Goal: Task Accomplishment & Management: Use online tool/utility

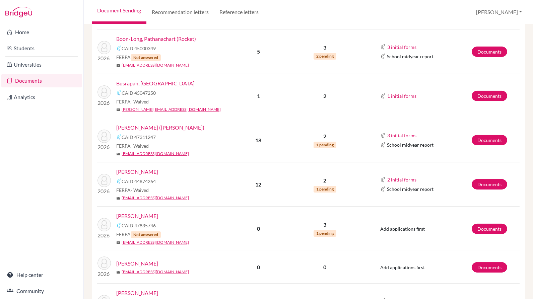
scroll to position [251, 0]
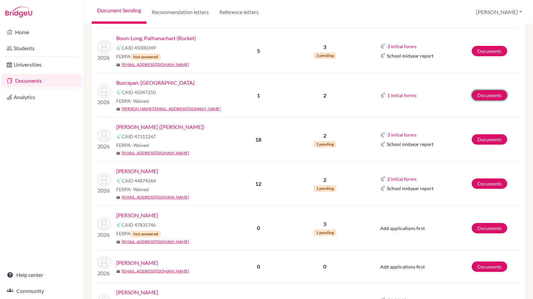
click at [487, 95] on link "Documents" at bounding box center [490, 95] width 36 height 10
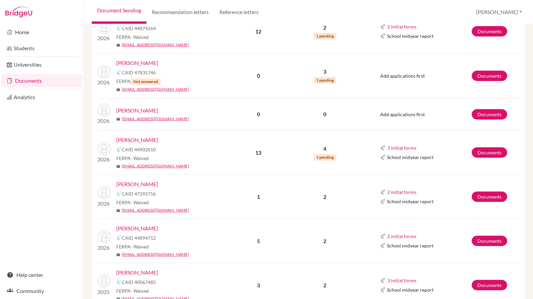
scroll to position [402, 0]
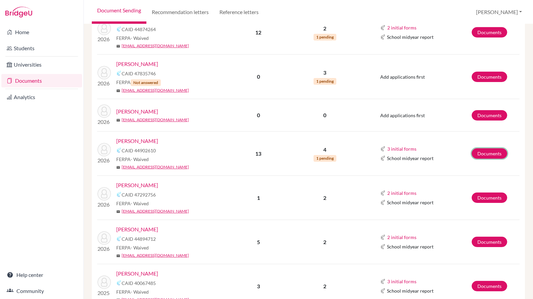
click at [481, 149] on link "Documents" at bounding box center [490, 154] width 36 height 10
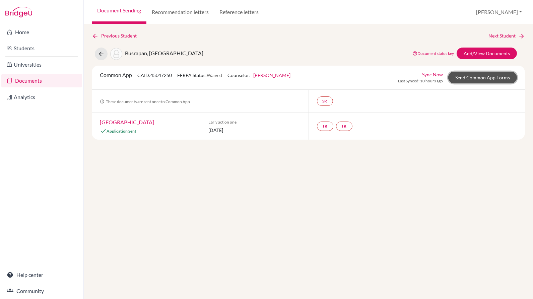
click at [470, 72] on link "Send Common App Forms" at bounding box center [483, 78] width 69 height 12
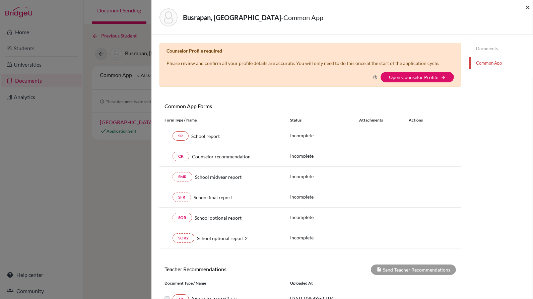
click at [528, 5] on span "×" at bounding box center [528, 7] width 5 height 10
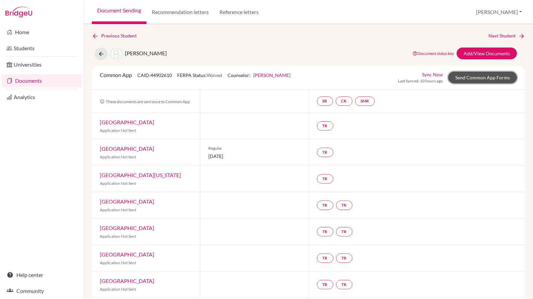
click at [487, 75] on link "Send Common App Forms" at bounding box center [483, 78] width 69 height 12
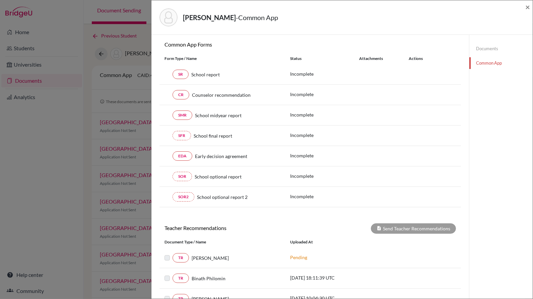
scroll to position [57, 0]
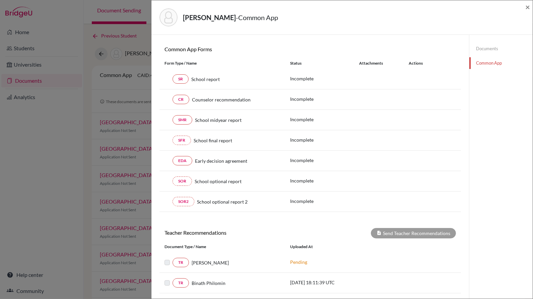
click at [478, 47] on link "Documents" at bounding box center [501, 49] width 63 height 12
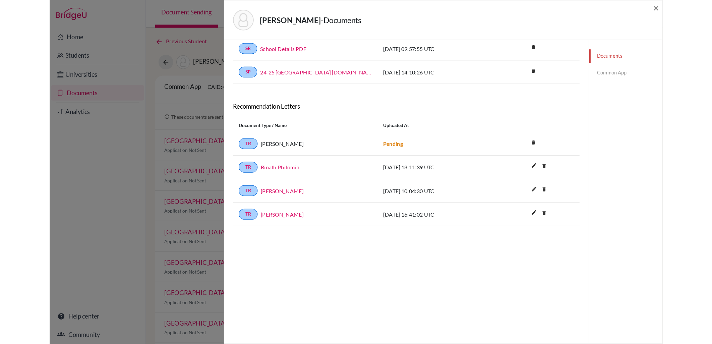
scroll to position [35, 0]
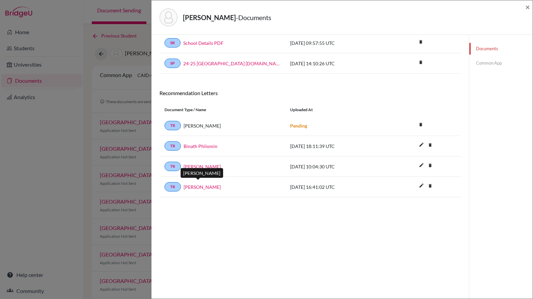
click at [208, 184] on link "Daniel Pounds" at bounding box center [202, 187] width 37 height 7
click at [209, 184] on link "Daniel Pounds" at bounding box center [202, 187] width 37 height 7
click at [194, 165] on link "Andrew French" at bounding box center [202, 166] width 37 height 7
click at [210, 148] on div "TR Binath Philomin" at bounding box center [223, 145] width 116 height 9
click at [211, 147] on link "Binath Philomin" at bounding box center [201, 146] width 34 height 7
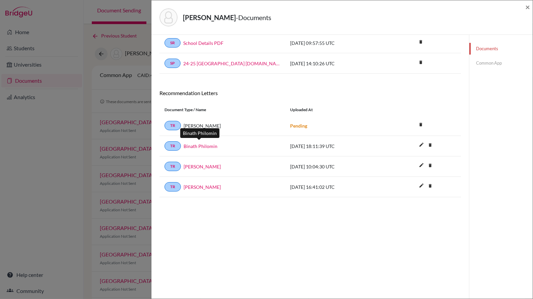
click at [209, 145] on link "Binath Philomin" at bounding box center [201, 146] width 34 height 7
click at [203, 185] on link "Daniel Pounds" at bounding box center [202, 187] width 37 height 7
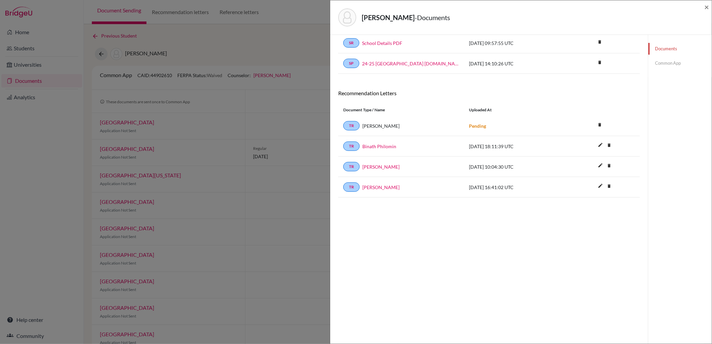
scroll to position [0, 0]
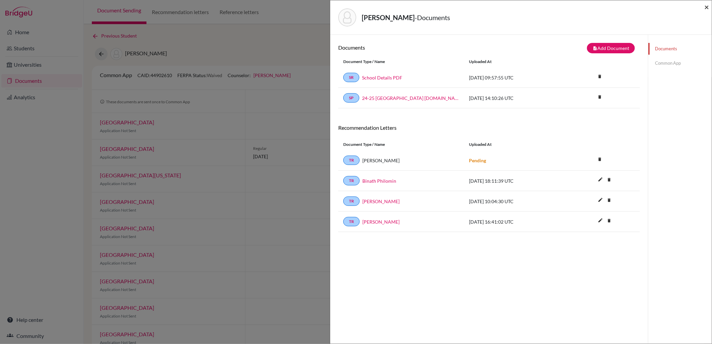
click at [533, 4] on span "×" at bounding box center [706, 7] width 5 height 10
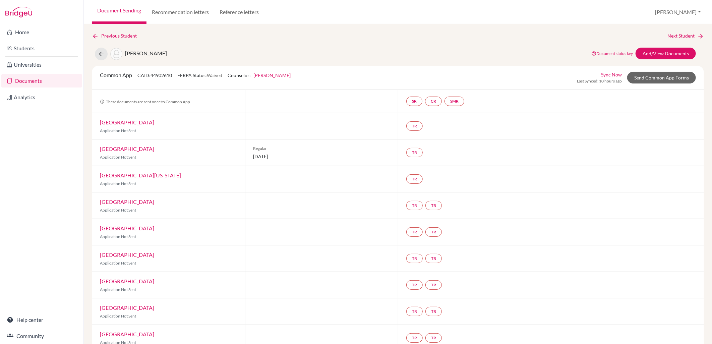
click at [41, 28] on link "Home" at bounding box center [41, 31] width 81 height 13
